Goal: Check status

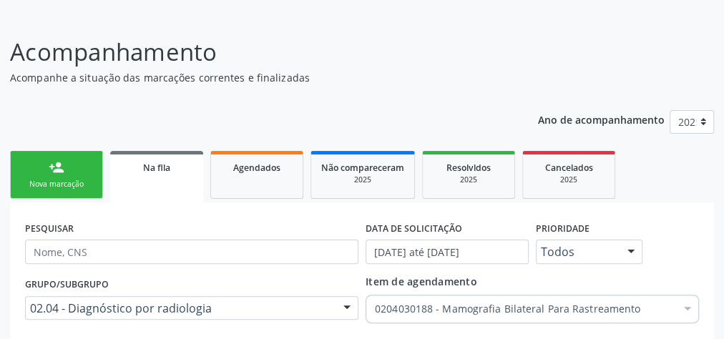
scroll to position [229, 0]
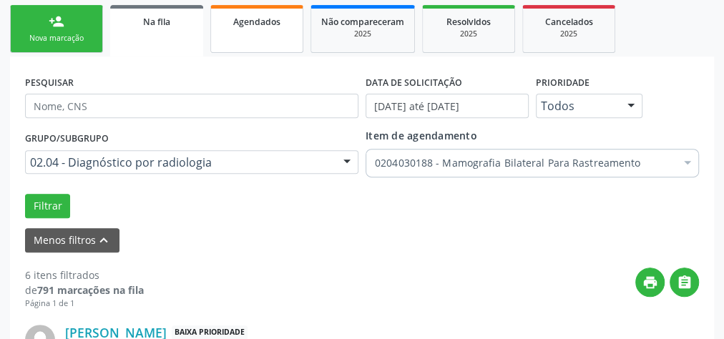
click at [230, 27] on div "Agendados" at bounding box center [257, 21] width 72 height 15
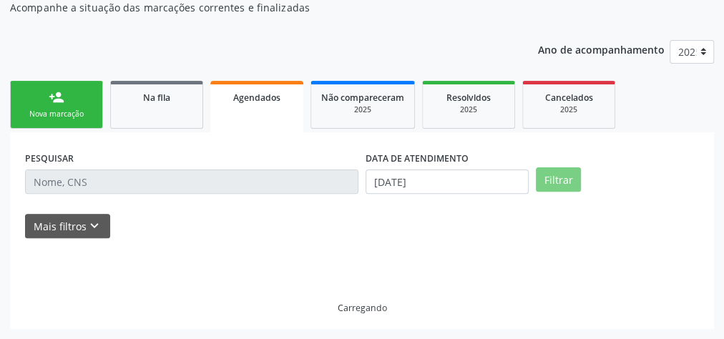
scroll to position [152, 0]
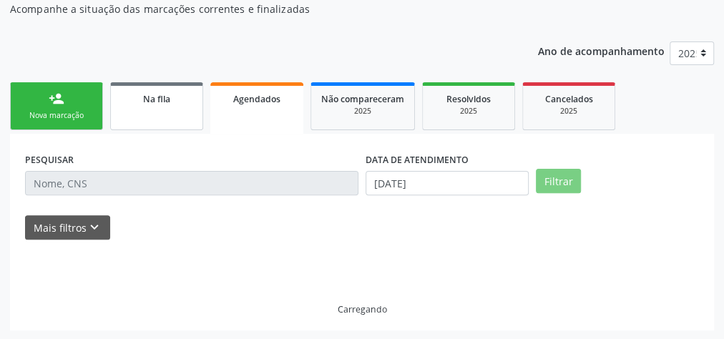
click at [149, 109] on link "Na fila" at bounding box center [156, 106] width 93 height 48
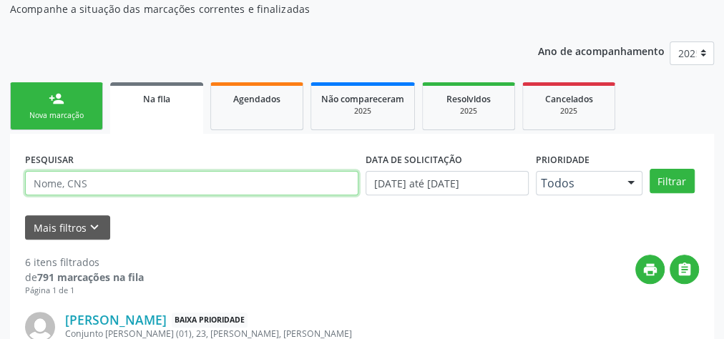
paste input "707801691141512"
type input "707801691141512"
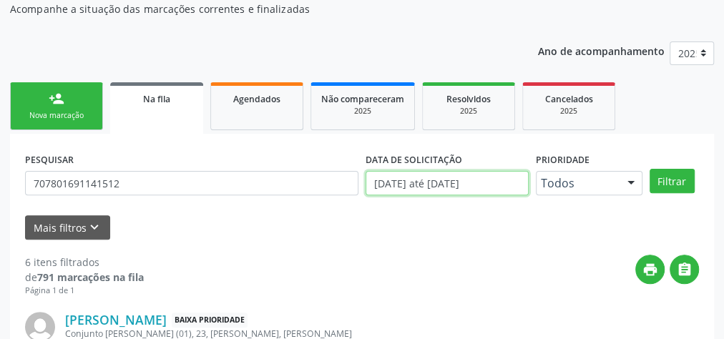
click at [447, 182] on input "[DATE] até [DATE]" at bounding box center [447, 183] width 163 height 24
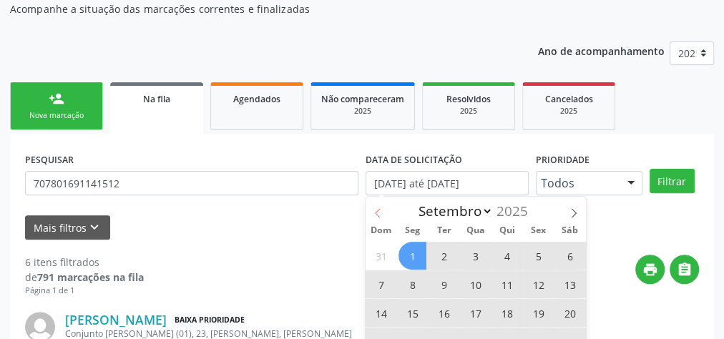
click at [384, 215] on span at bounding box center [378, 209] width 24 height 24
select select "7"
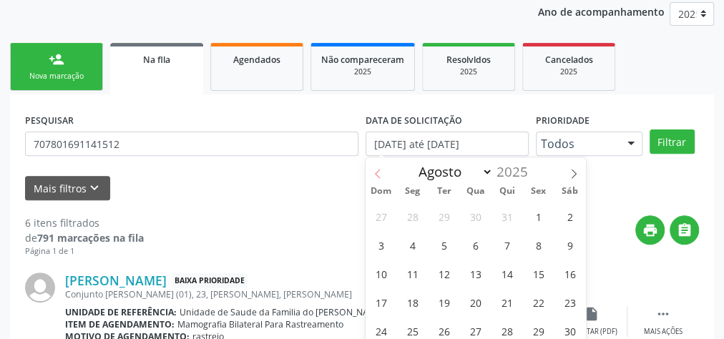
scroll to position [209, 0]
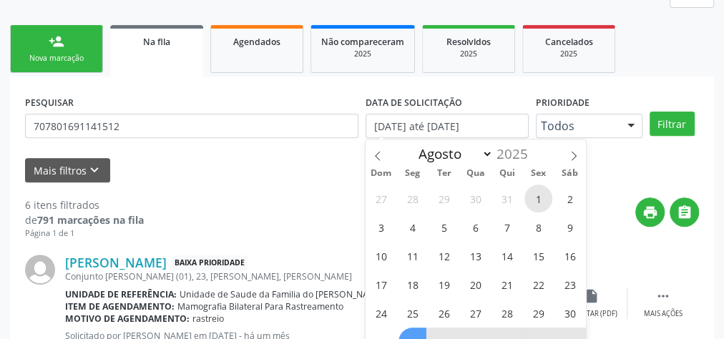
click at [528, 196] on span "1" at bounding box center [539, 199] width 28 height 28
type input "[DATE]"
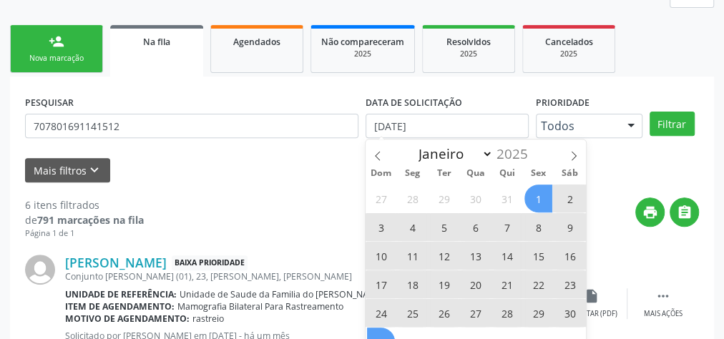
click at [387, 334] on span "31" at bounding box center [381, 342] width 28 height 28
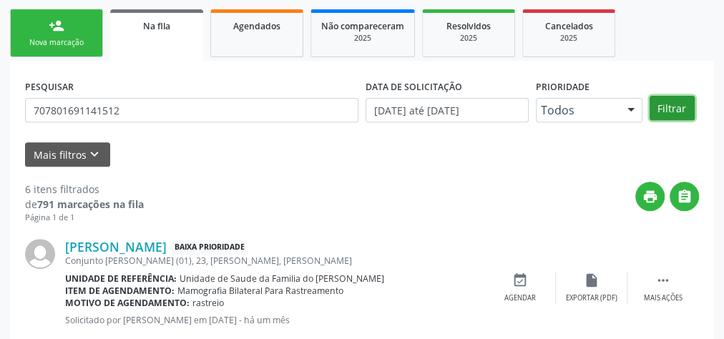
click at [664, 112] on button "Filtrar" at bounding box center [672, 108] width 45 height 24
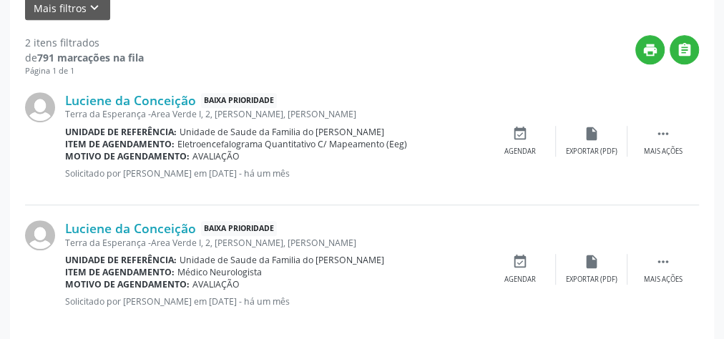
scroll to position [388, 0]
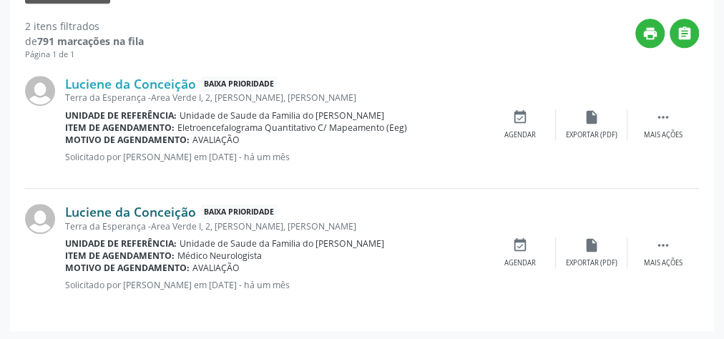
click at [164, 212] on link "Luciene da Conceição" at bounding box center [130, 212] width 131 height 16
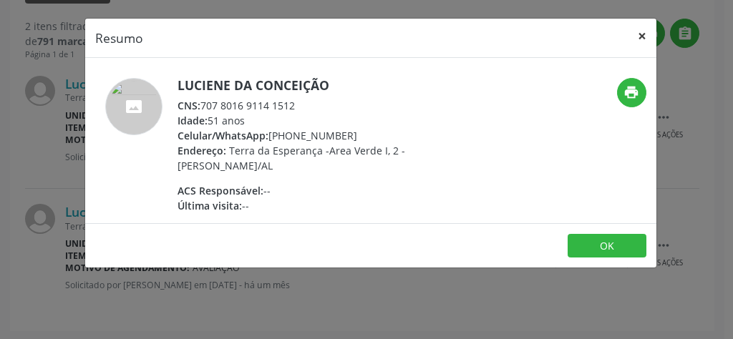
click at [640, 37] on button "×" at bounding box center [642, 36] width 29 height 35
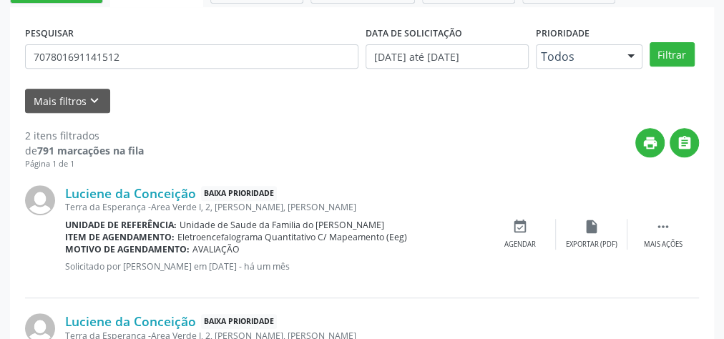
scroll to position [216, 0]
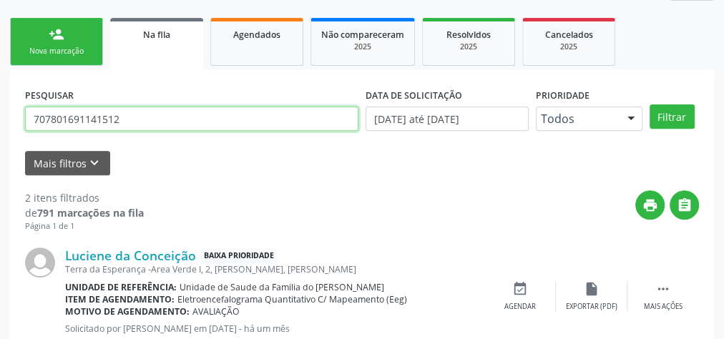
drag, startPoint x: 137, startPoint y: 119, endPoint x: 25, endPoint y: 117, distance: 111.7
click at [25, 117] on input "707801691141512" at bounding box center [192, 119] width 334 height 24
type input "[PERSON_NAME]"
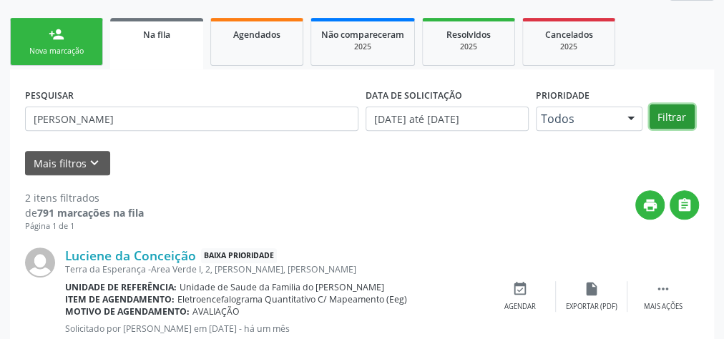
click at [664, 111] on button "Filtrar" at bounding box center [672, 117] width 45 height 24
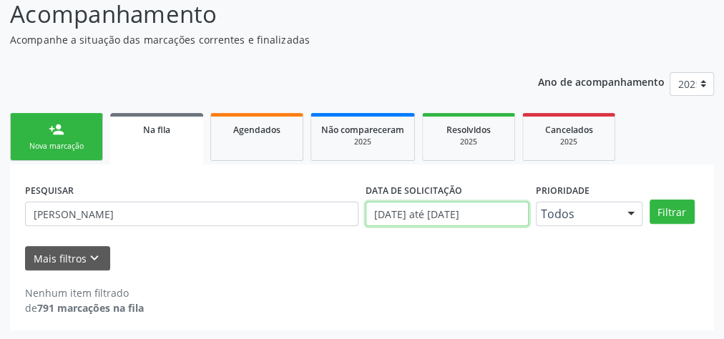
scroll to position [210, 0]
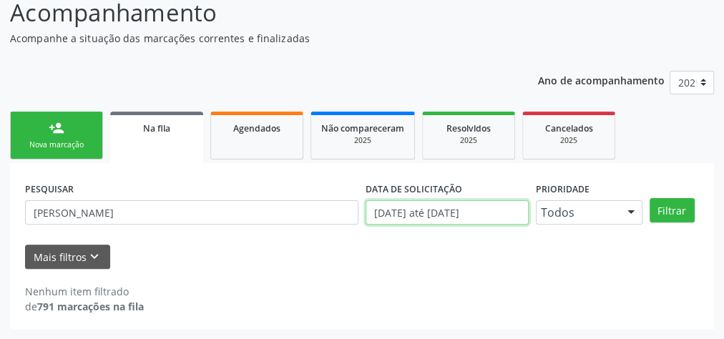
click at [467, 215] on body "Central de Marcação notifications [PERSON_NAME] Recepcionista da UBS  Configur…" at bounding box center [362, 47] width 724 height 339
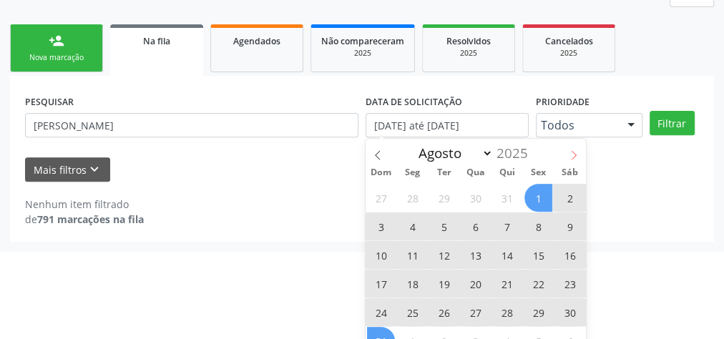
click at [571, 155] on icon at bounding box center [574, 155] width 10 height 10
select select "8"
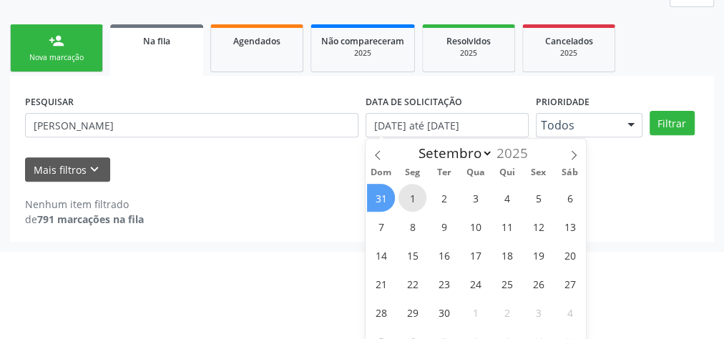
click at [413, 192] on span "1" at bounding box center [413, 198] width 28 height 28
type input "[DATE]"
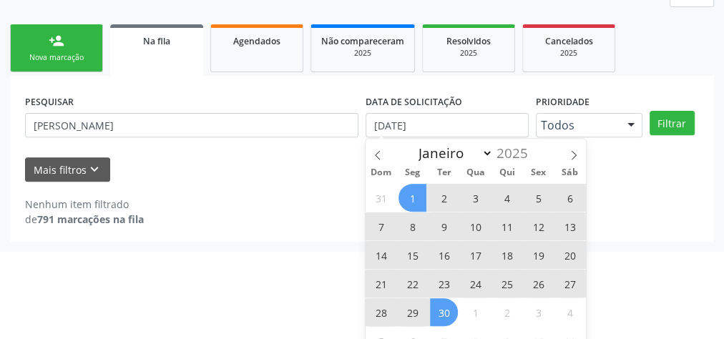
click at [447, 309] on span "30" at bounding box center [444, 313] width 28 height 28
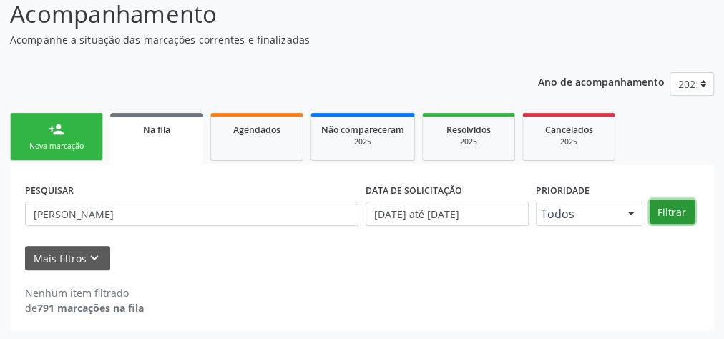
click at [671, 208] on button "Filtrar" at bounding box center [672, 212] width 45 height 24
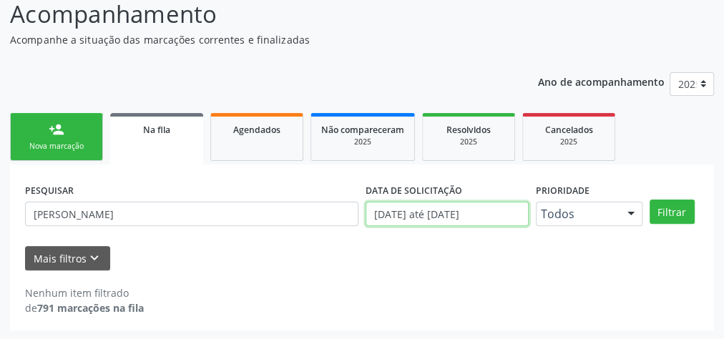
click at [409, 217] on input "[DATE] até [DATE]" at bounding box center [447, 214] width 163 height 24
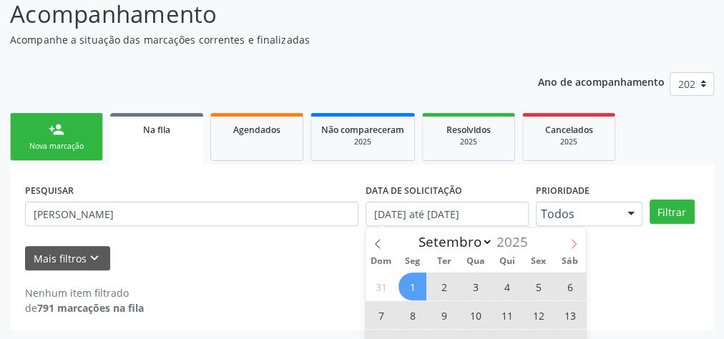
click at [570, 241] on icon at bounding box center [574, 244] width 10 height 10
select select "9"
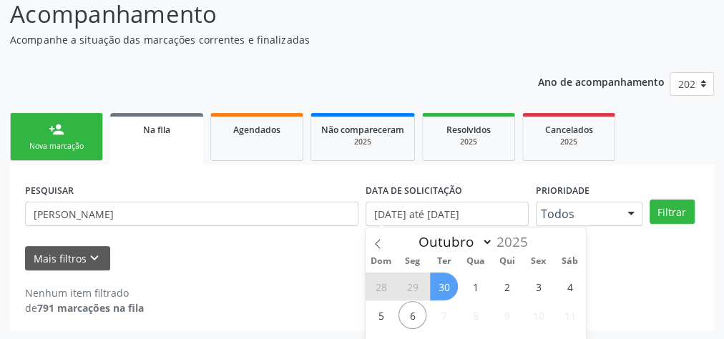
scroll to position [178, 0]
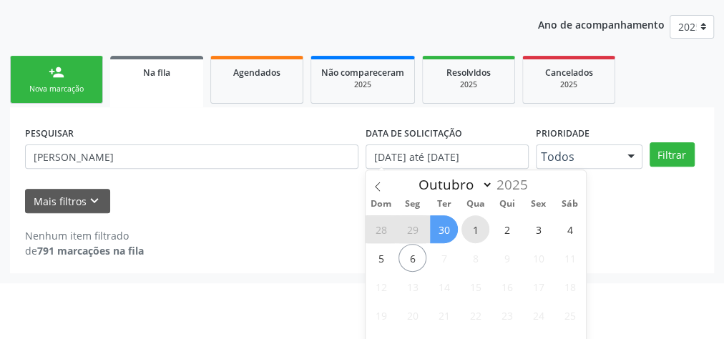
click at [470, 228] on span "1" at bounding box center [476, 229] width 28 height 28
type input "[DATE]"
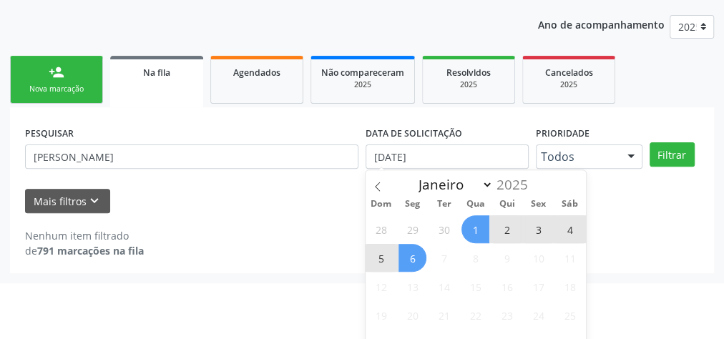
click at [402, 248] on span "6" at bounding box center [413, 258] width 28 height 28
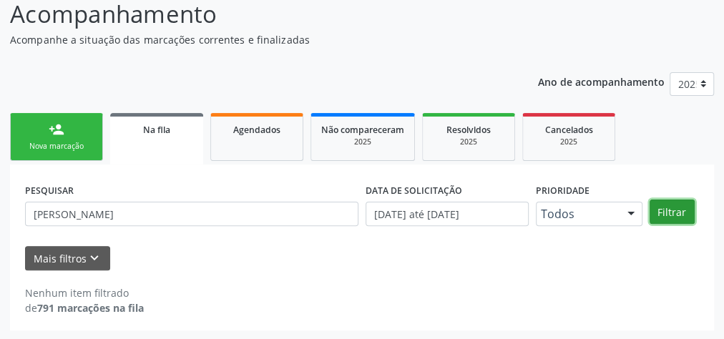
click at [674, 212] on button "Filtrar" at bounding box center [672, 212] width 45 height 24
